Goal: Obtain resource: Obtain resource

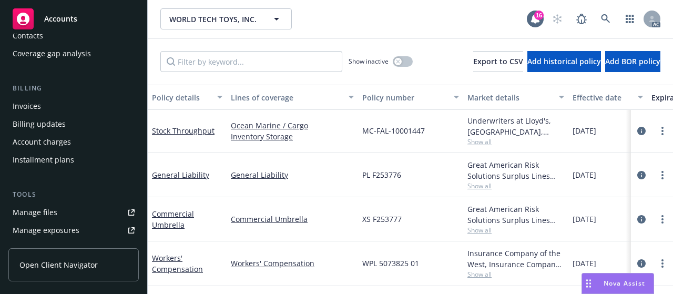
scroll to position [192, 0]
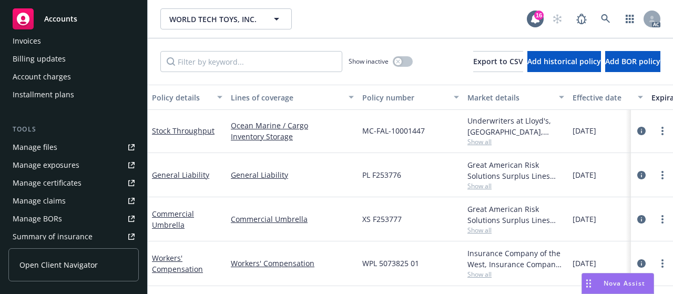
click at [31, 145] on div "Manage files" at bounding box center [35, 147] width 45 height 17
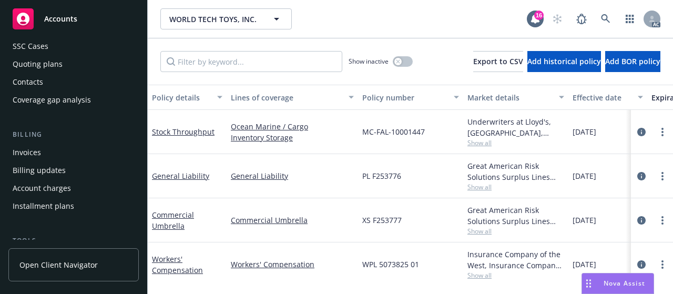
scroll to position [0, 0]
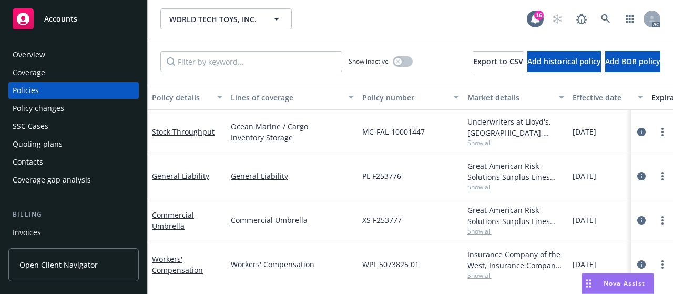
click at [37, 126] on div "SSC Cases" at bounding box center [31, 126] width 36 height 17
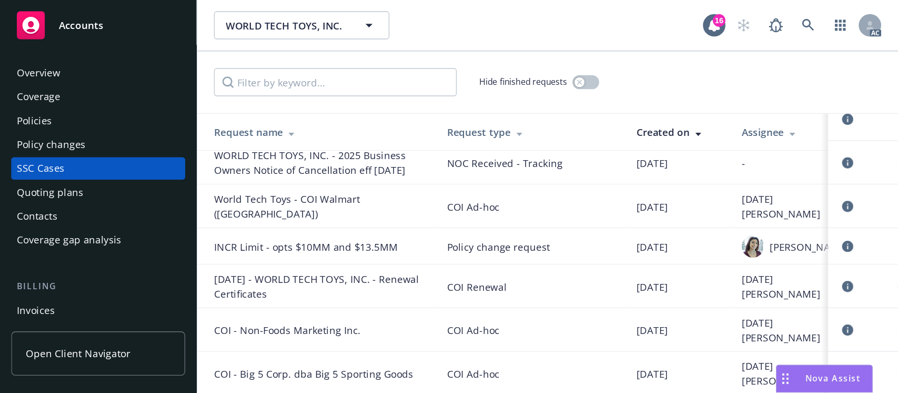
scroll to position [23, 0]
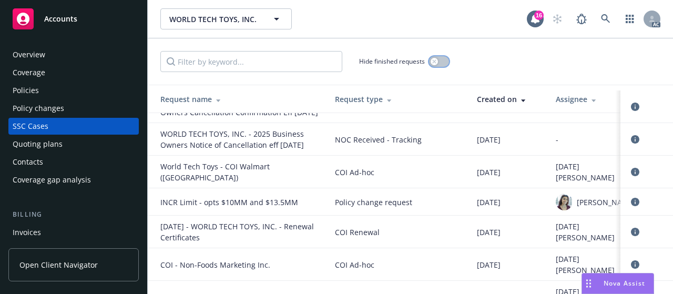
click at [445, 63] on button "button" at bounding box center [439, 61] width 20 height 11
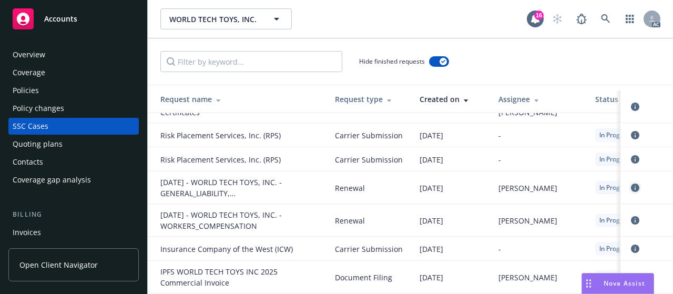
click at [631, 186] on icon "circleInformation" at bounding box center [635, 188] width 8 height 8
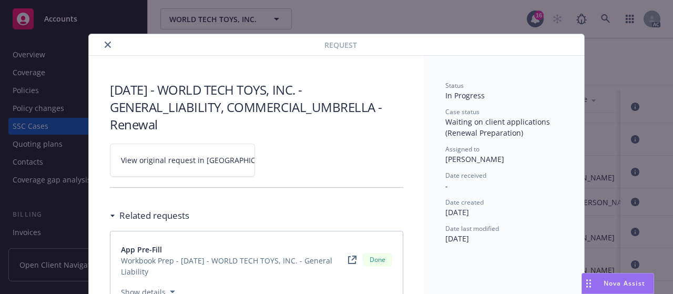
click at [220, 166] on link "View original request in SSC" at bounding box center [182, 160] width 145 height 33
click at [105, 44] on icon "close" at bounding box center [108, 45] width 6 height 6
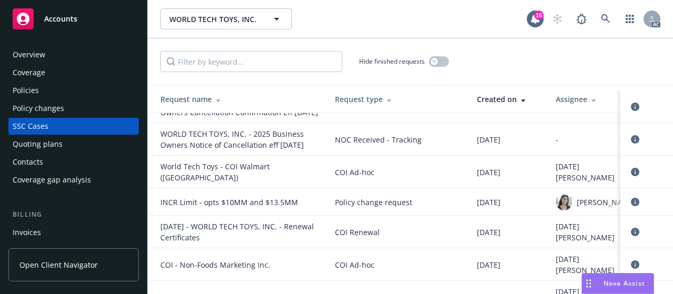
click at [48, 139] on div "Quoting plans" at bounding box center [38, 144] width 50 height 17
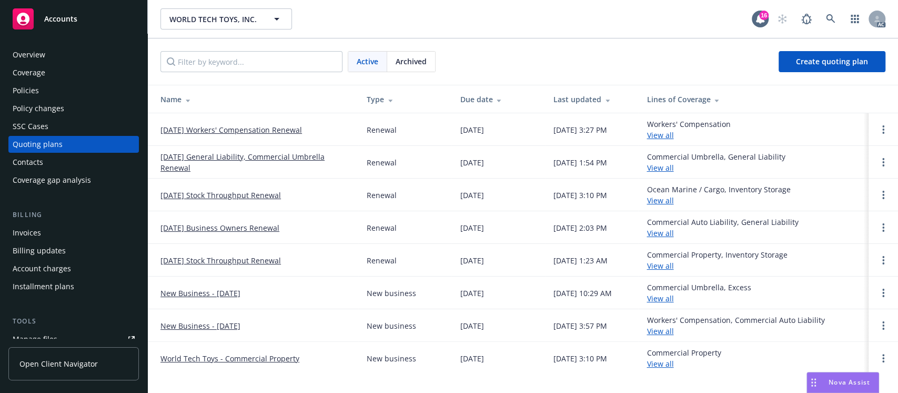
drag, startPoint x: 506, startPoint y: 12, endPoint x: 517, endPoint y: 41, distance: 31.0
click at [517, 41] on div "Active Archived Create quoting plan" at bounding box center [523, 61] width 750 height 46
click at [413, 66] on span "Archived" at bounding box center [411, 61] width 31 height 11
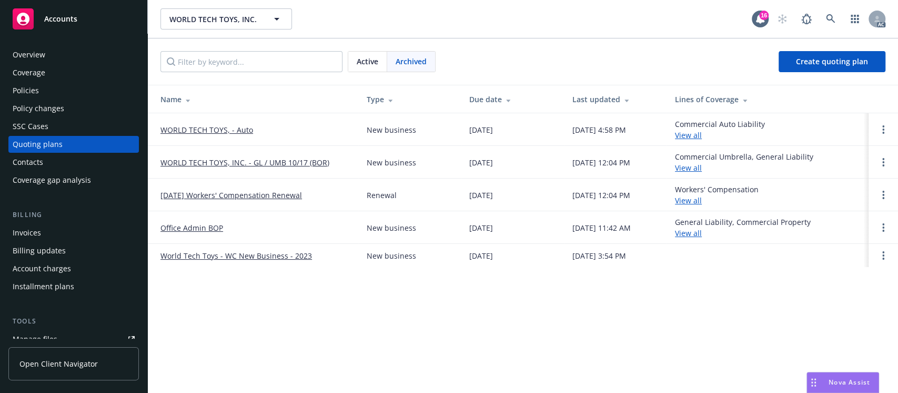
click at [250, 160] on link "WORLD TECH TOYS, INC. - GL / UMB 10/17 (BOR)" at bounding box center [244, 162] width 169 height 11
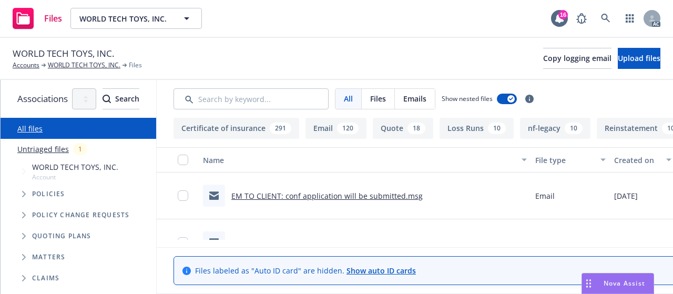
click at [43, 152] on link "Untriaged files" at bounding box center [43, 149] width 52 height 11
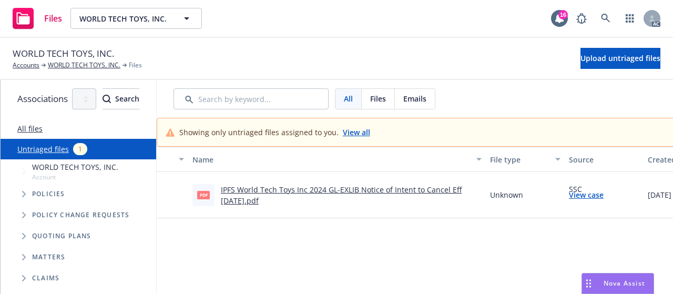
click at [28, 127] on link "All files" at bounding box center [29, 129] width 25 height 10
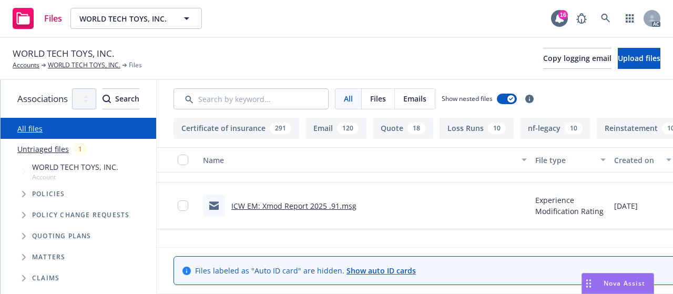
scroll to position [130, 0]
click at [501, 128] on button "Loss Runs 10" at bounding box center [477, 128] width 74 height 21
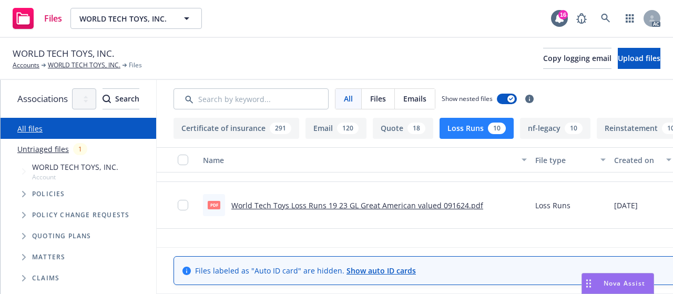
scroll to position [188, 0]
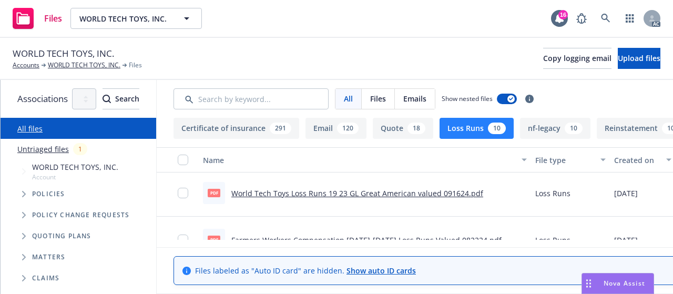
click at [341, 194] on link "World Tech Toys Loss Runs 19 23 GL Great American valued 091624.pdf" at bounding box center [358, 193] width 252 height 10
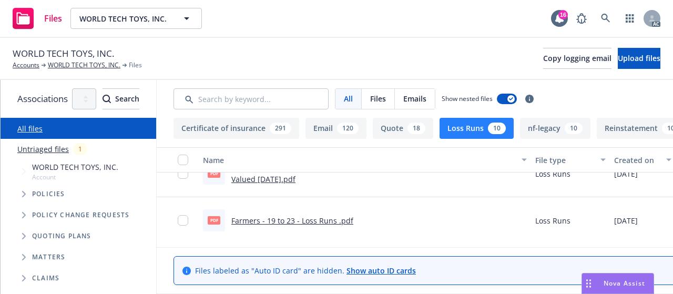
scroll to position [397, 0]
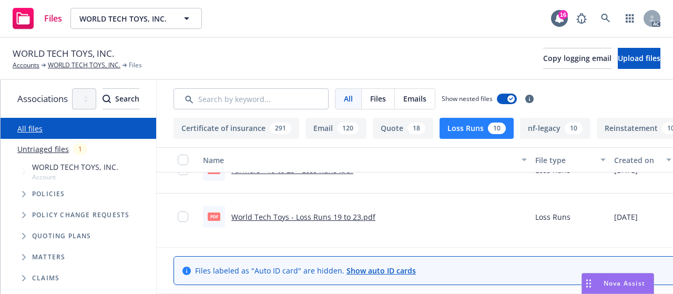
click at [24, 197] on icon "Tree Example" at bounding box center [24, 194] width 4 height 6
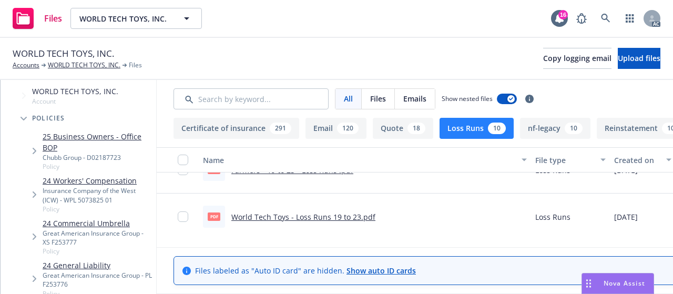
scroll to position [0, 0]
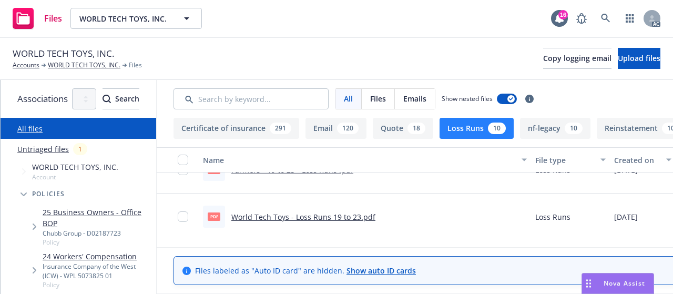
click at [24, 193] on icon "Tree Example" at bounding box center [24, 195] width 6 height 4
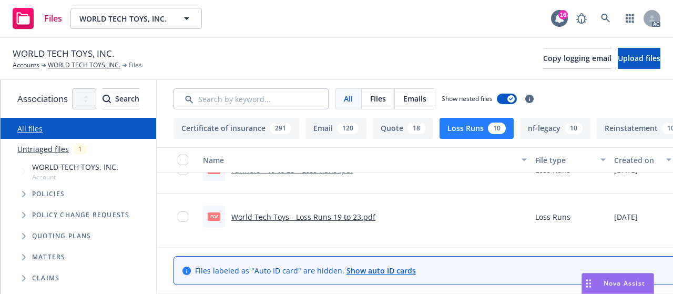
click at [21, 233] on span "Tree Example" at bounding box center [23, 236] width 17 height 17
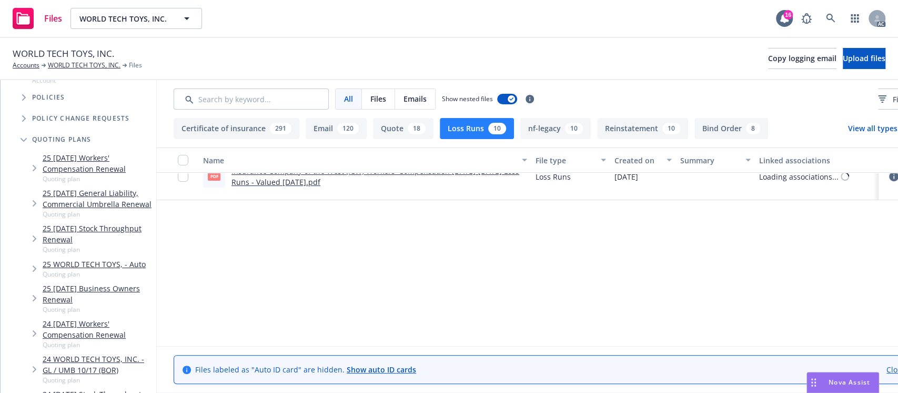
scroll to position [61, 0]
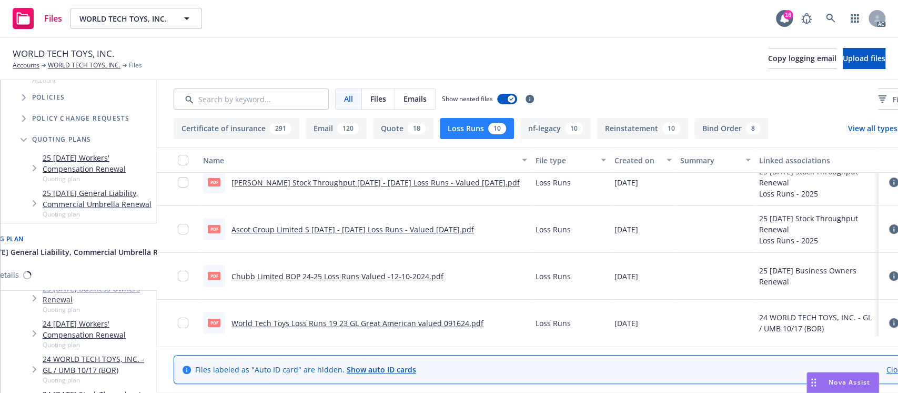
click at [75, 194] on link "25 [DATE] General Liability, Commercial Umbrella Renewal" at bounding box center [97, 198] width 109 height 22
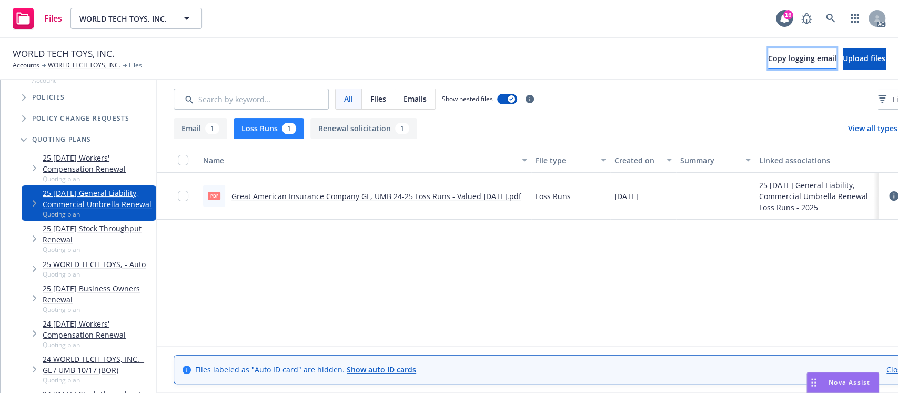
click at [673, 64] on button "Copy logging email" at bounding box center [802, 58] width 68 height 21
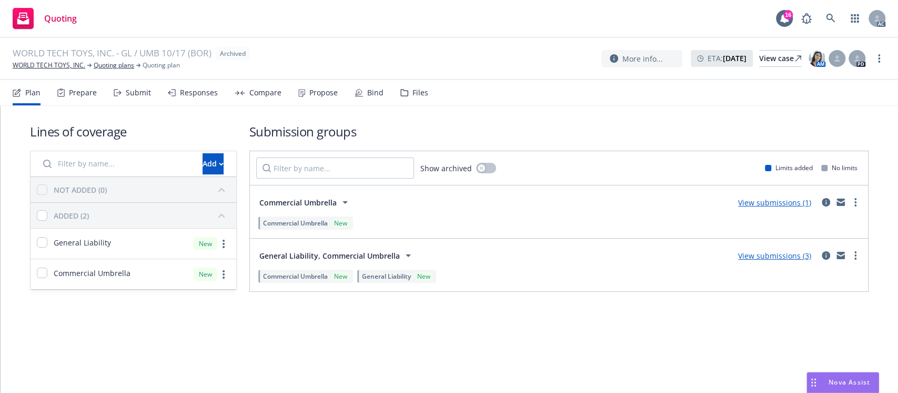
click at [410, 99] on div "Files" at bounding box center [414, 92] width 28 height 25
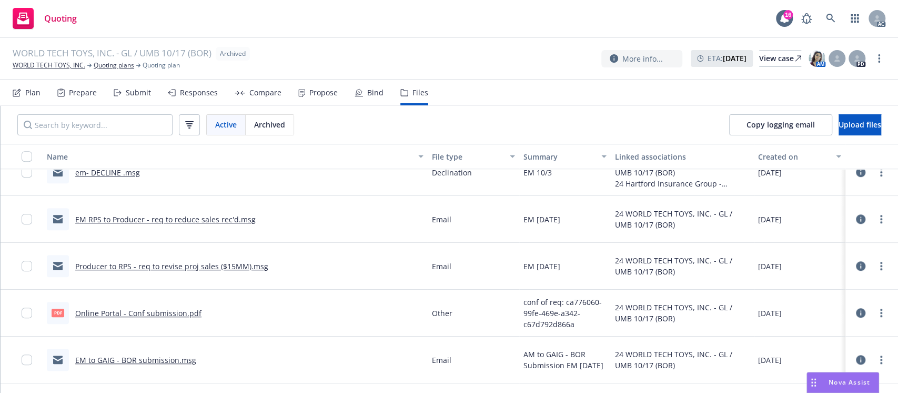
scroll to position [612, 0]
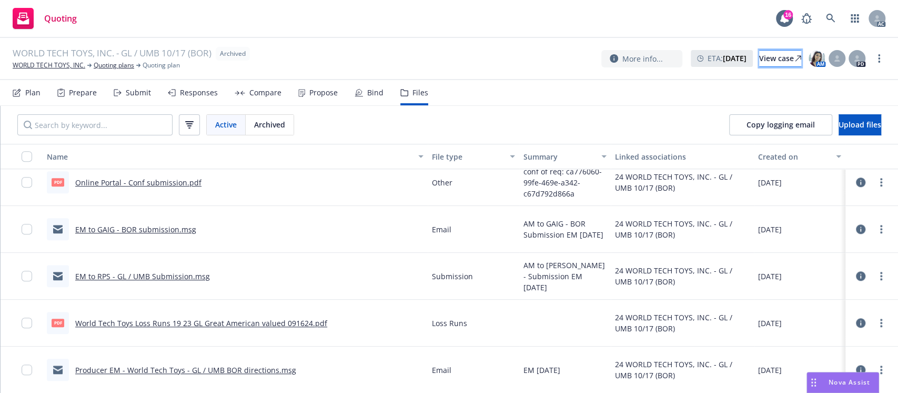
click at [759, 59] on div "View case" at bounding box center [780, 59] width 42 height 16
click at [133, 368] on link "Producer EM - World Tech Toys - GL / UMB BOR directions.msg" at bounding box center [185, 370] width 221 height 10
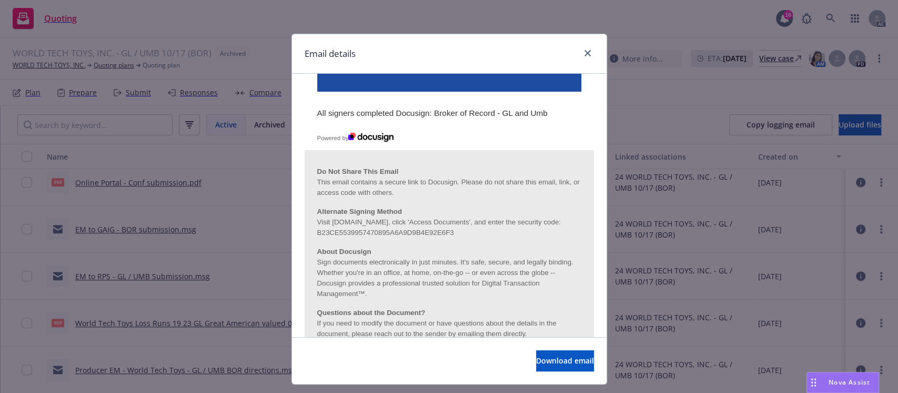
scroll to position [687, 0]
click at [585, 53] on icon "close" at bounding box center [588, 53] width 6 height 6
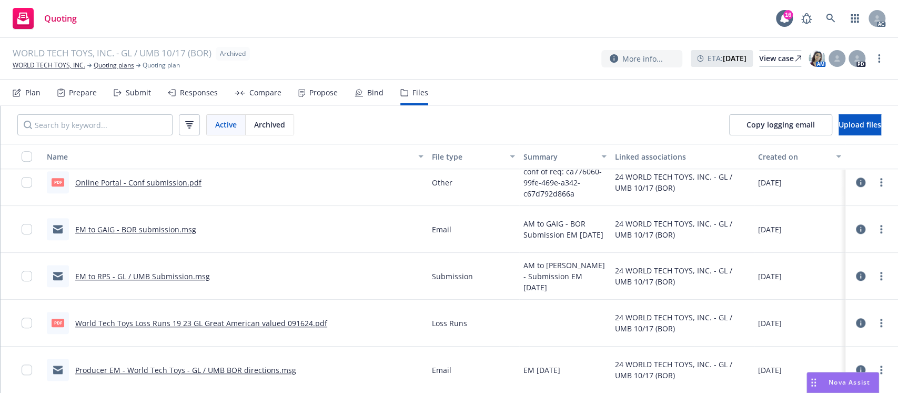
click at [122, 271] on link "EM to RPS - GL / UMB Submission.msg" at bounding box center [142, 276] width 135 height 10
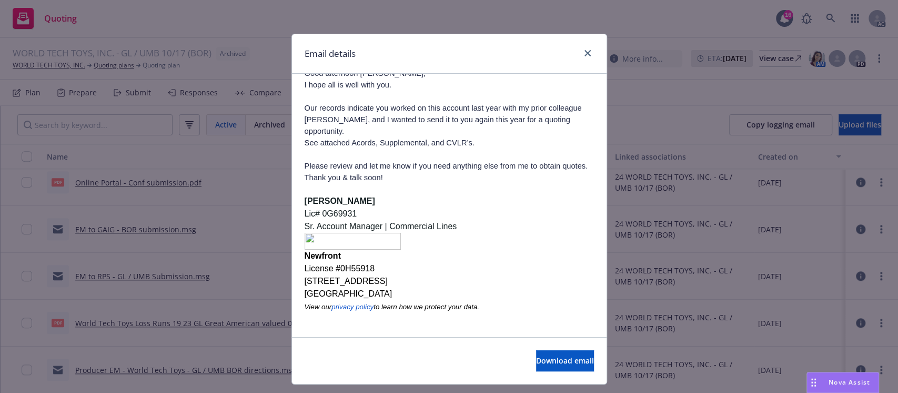
scroll to position [25, 0]
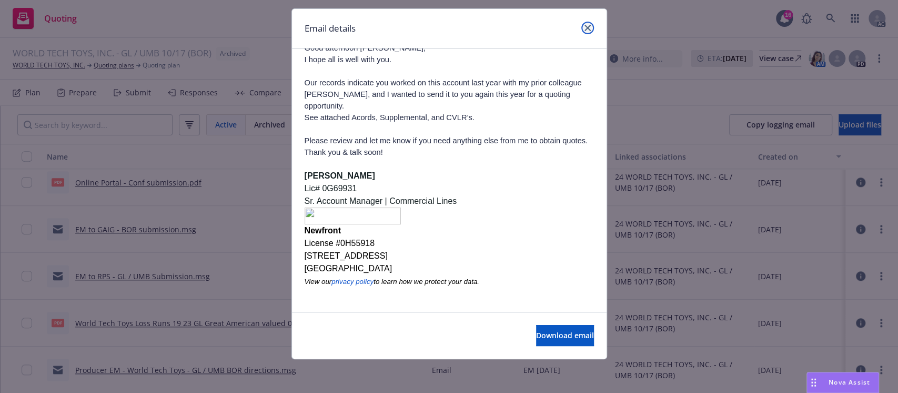
click at [585, 31] on icon "close" at bounding box center [588, 28] width 6 height 6
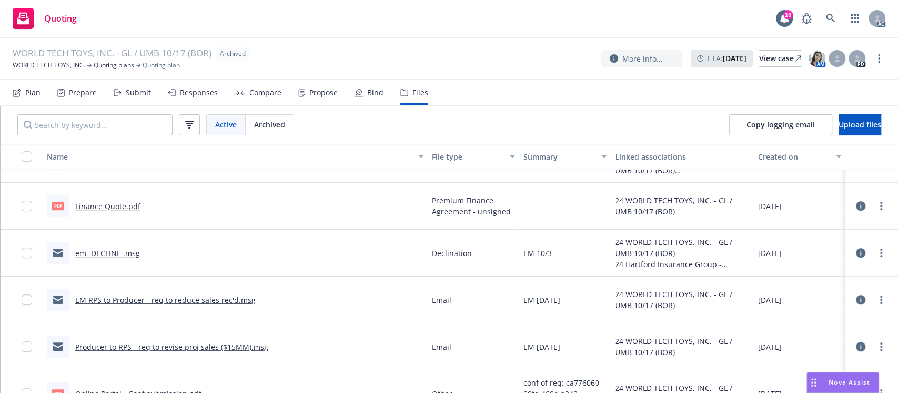
scroll to position [395, 0]
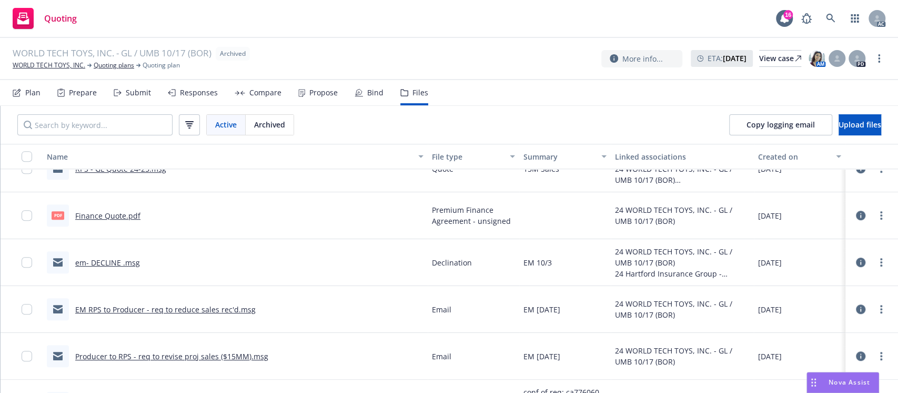
click at [112, 259] on link "em- DECLINE .msg" at bounding box center [107, 262] width 65 height 10
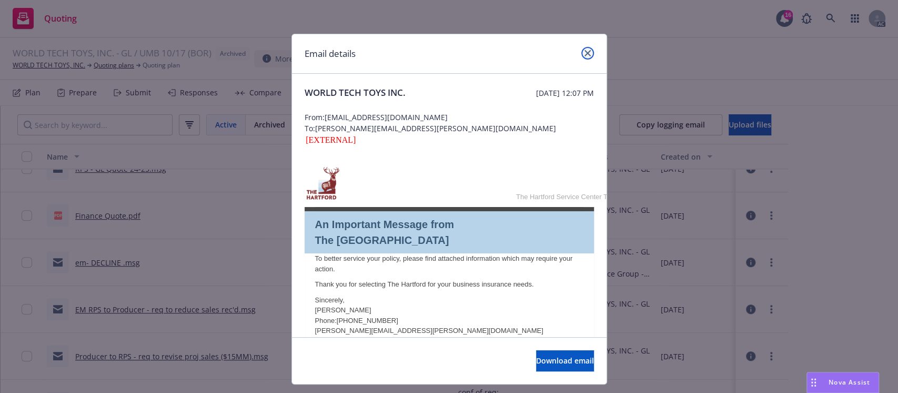
click at [586, 56] on link "close" at bounding box center [587, 53] width 13 height 13
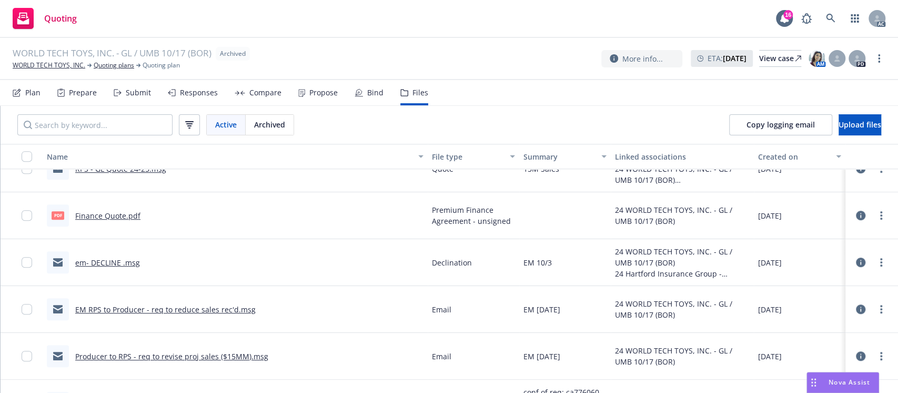
click at [139, 308] on link "EM RPS to Producer - req to reduce sales rec'd.msg" at bounding box center [165, 309] width 180 height 10
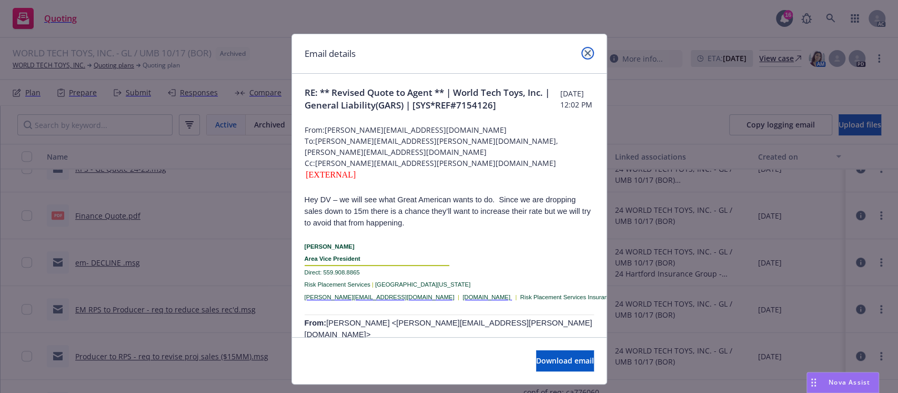
click at [581, 56] on link "close" at bounding box center [587, 53] width 13 height 13
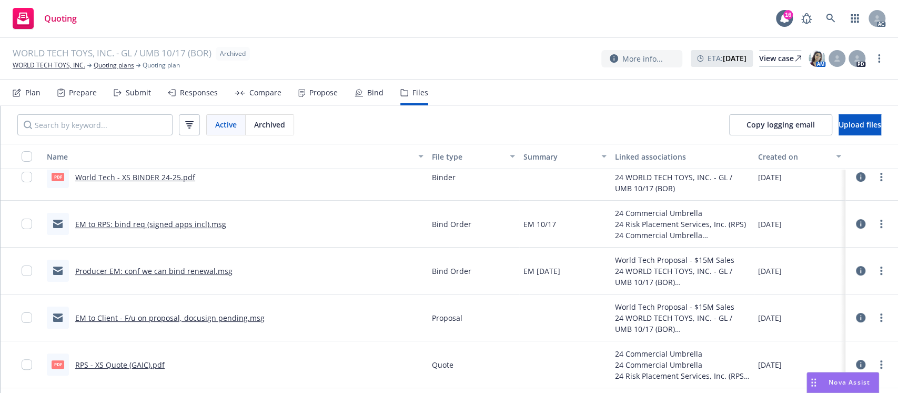
scroll to position [154, 0]
click at [168, 271] on link "Producer EM: conf we can bind renewal.msg" at bounding box center [153, 272] width 157 height 10
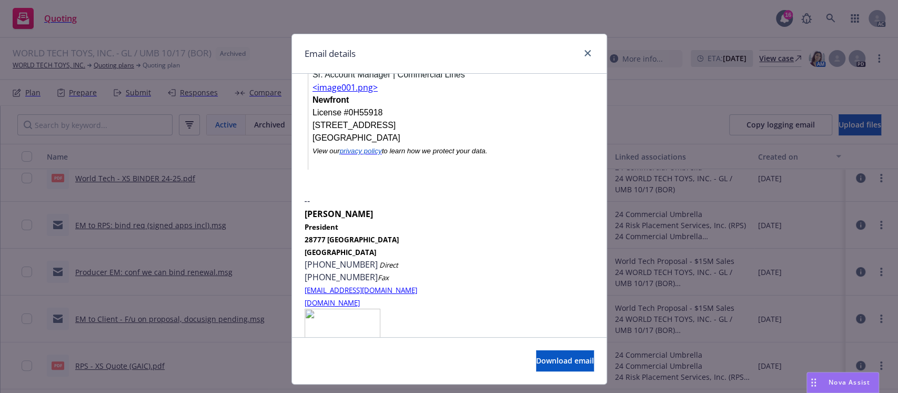
scroll to position [25, 0]
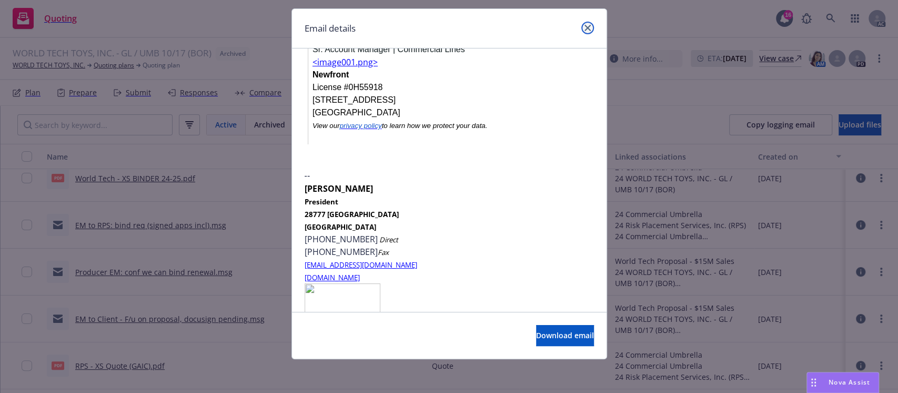
click at [585, 29] on icon "close" at bounding box center [588, 28] width 6 height 6
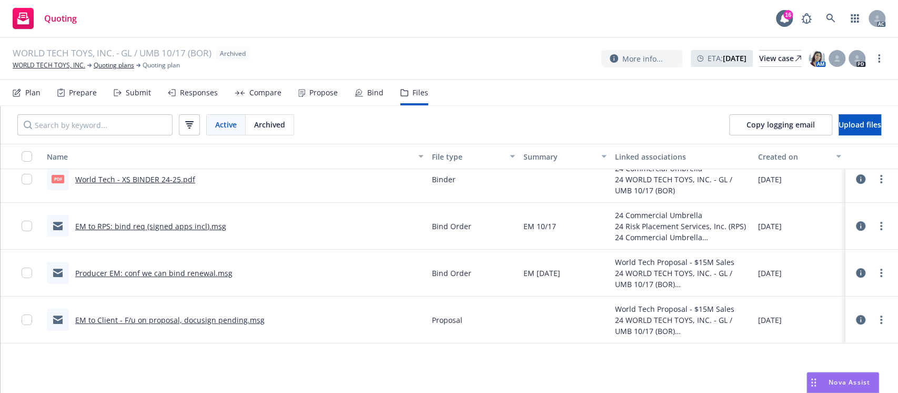
scroll to position [0, 0]
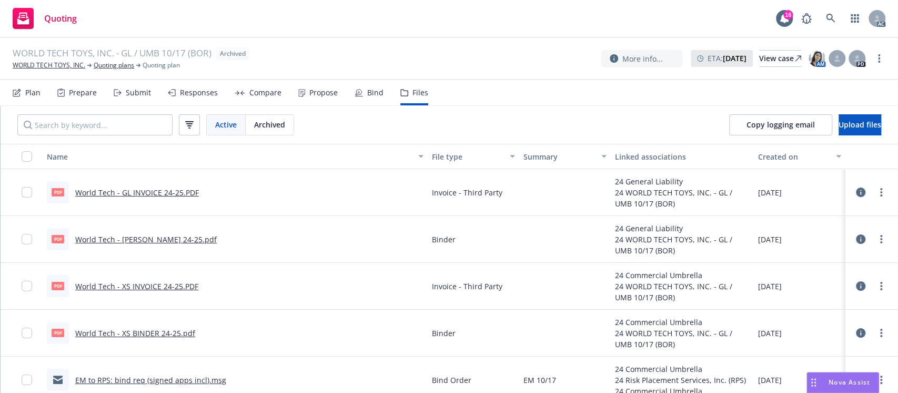
click at [149, 238] on link "World Tech - [PERSON_NAME] 24-25.pdf" at bounding box center [146, 239] width 142 height 10
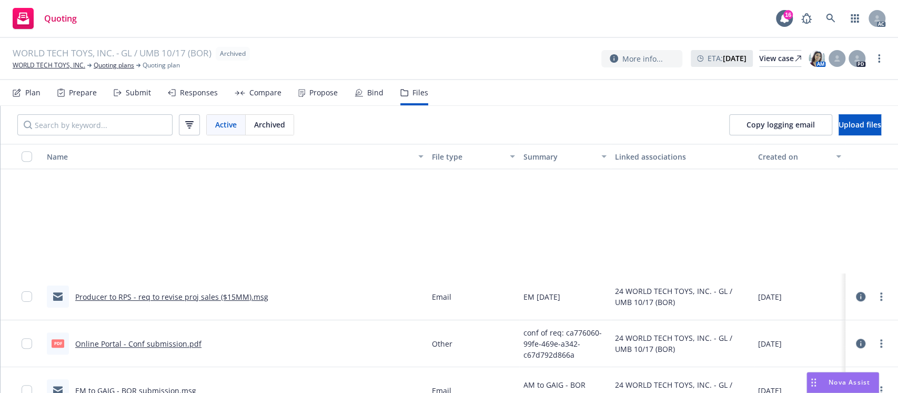
scroll to position [612, 0]
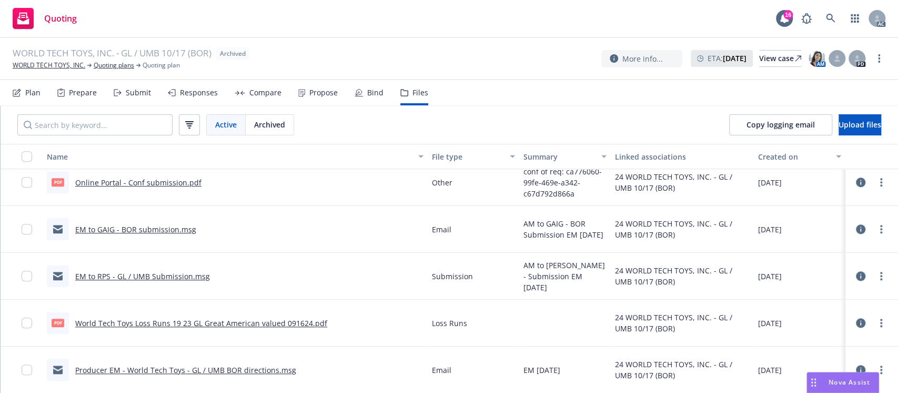
click at [250, 323] on link "World Tech Toys Loss Runs 19 23 GL Great American valued 091624.pdf" at bounding box center [201, 323] width 252 height 10
click at [69, 63] on link "WORLD TECH TOYS, INC." at bounding box center [49, 65] width 73 height 9
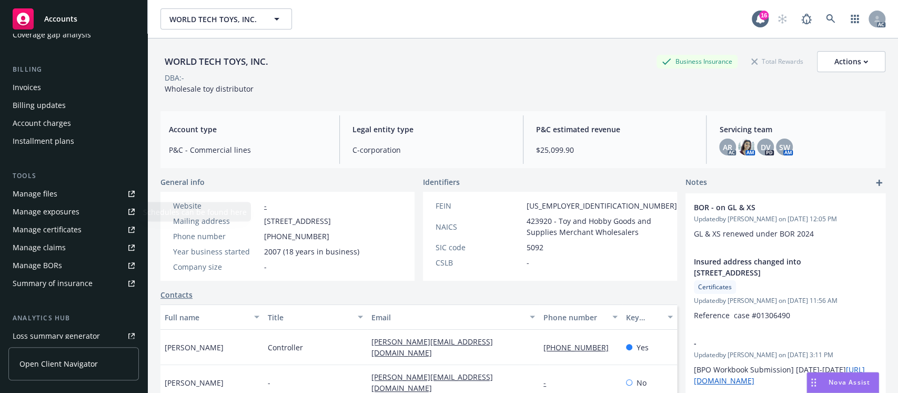
scroll to position [146, 0]
click at [32, 190] on div "Manage files" at bounding box center [35, 193] width 45 height 17
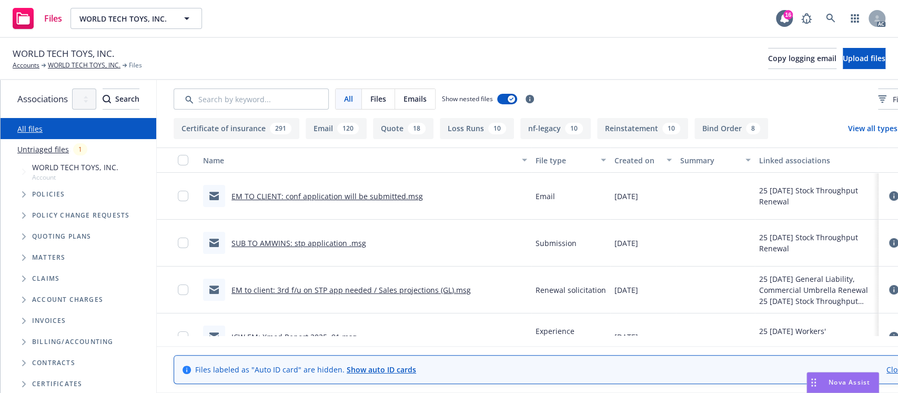
click at [660, 161] on div "Created on" at bounding box center [638, 160] width 46 height 11
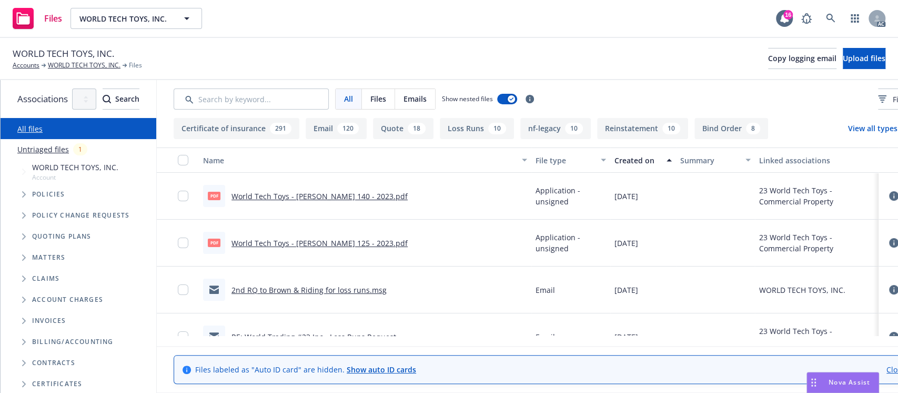
click at [660, 161] on div "Created on" at bounding box center [638, 160] width 46 height 11
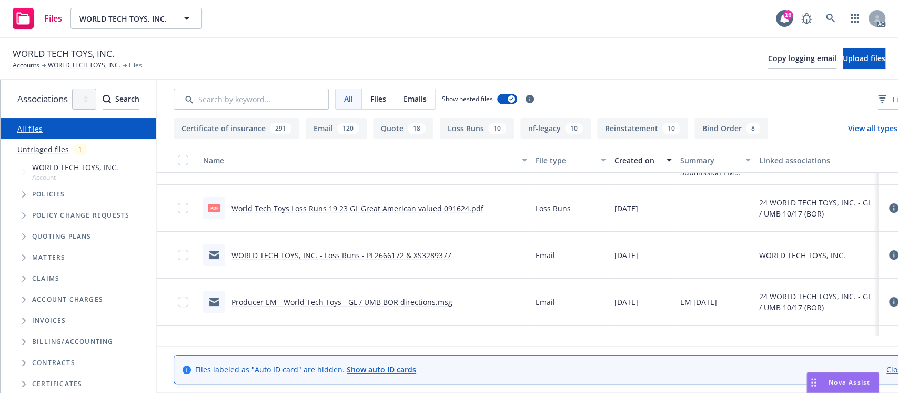
scroll to position [18931, 0]
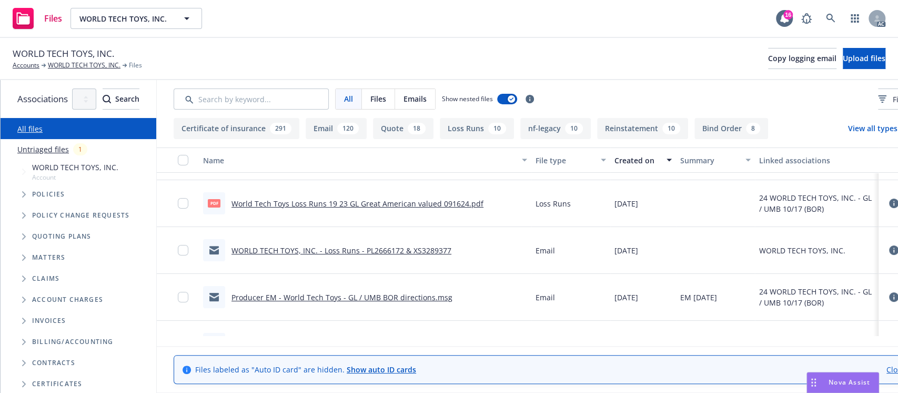
click at [415, 250] on link "WORLD TECH TOYS, INC. - Loss Runs - PL2666172 & XS3289377" at bounding box center [342, 250] width 220 height 10
